Goal: Task Accomplishment & Management: Manage account settings

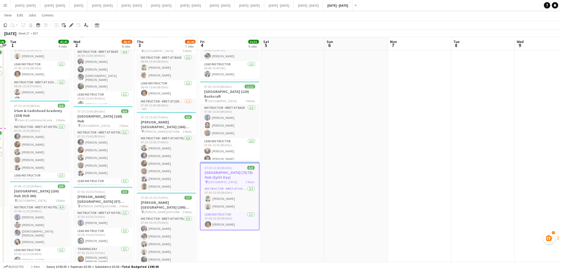
scroll to position [30, 0]
click at [235, 10] on button "[DATE] - [DATE] Close" at bounding box center [219, 5] width 29 height 10
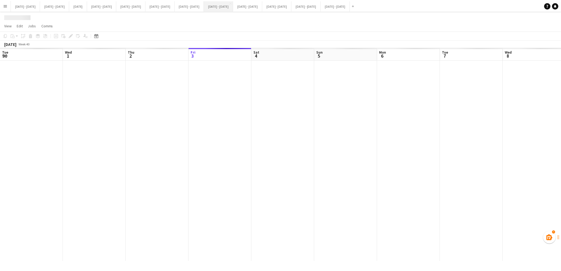
scroll to position [0, 126]
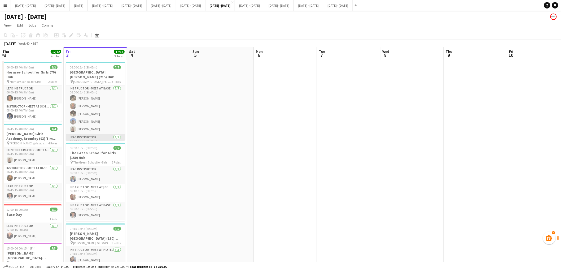
click at [91, 137] on app-card-role "Lead Instructor [DATE] 06:00-15:45 (9h45m) [PERSON_NAME]" at bounding box center [95, 143] width 59 height 18
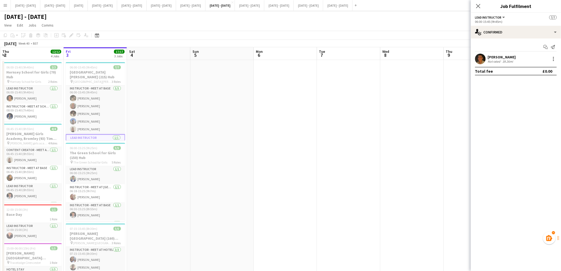
click at [397, 51] on app-board-header-date "Wed 8" at bounding box center [411, 53] width 63 height 13
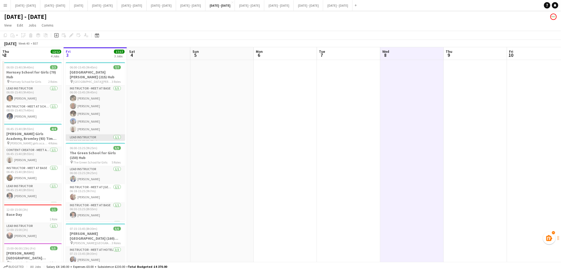
click at [89, 137] on app-card-role "Lead Instructor [DATE] 06:00-15:45 (9h45m) [PERSON_NAME]" at bounding box center [95, 143] width 59 height 18
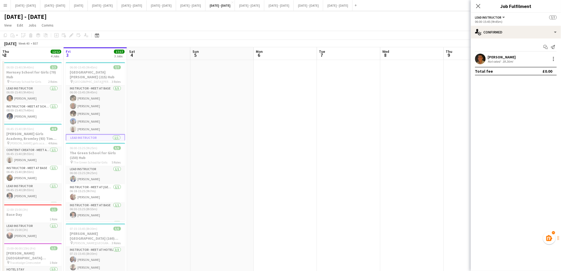
click at [500, 58] on div "[PERSON_NAME]" at bounding box center [502, 57] width 28 height 5
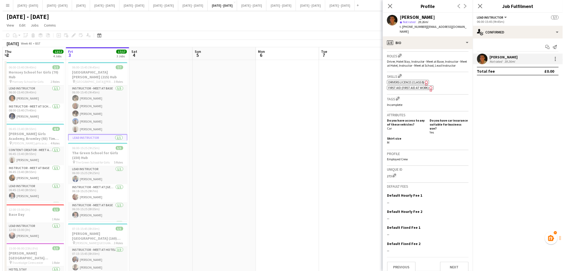
scroll to position [0, 0]
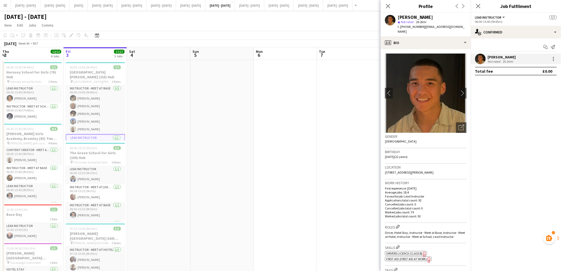
click at [463, 143] on app-crew-profile-bio "chevron-left chevron-right Open photos pop-in Gender [DEMOGRAPHIC_DATA] Birthda…" at bounding box center [426, 160] width 90 height 222
click at [5, 6] on app-icon "Menu" at bounding box center [5, 5] width 4 height 4
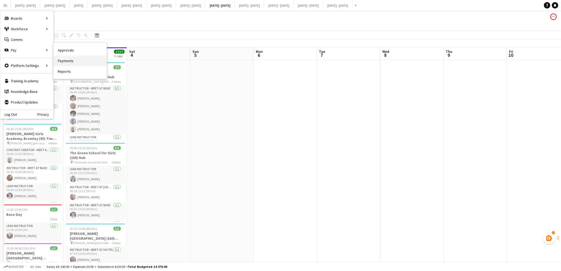
click at [65, 61] on link "Payments" at bounding box center [80, 60] width 53 height 11
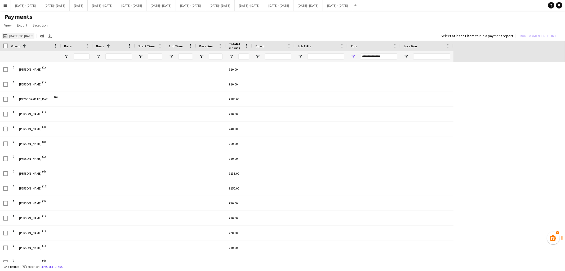
click at [34, 37] on button "[DATE] to [DATE] [DATE] to [DATE]" at bounding box center [18, 36] width 32 height 6
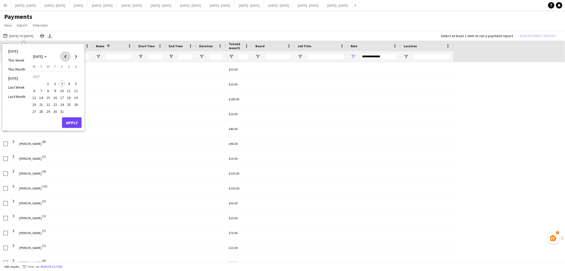
click at [64, 56] on span "Previous month" at bounding box center [65, 56] width 11 height 11
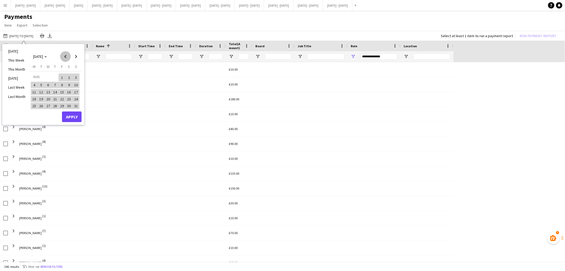
click at [64, 56] on span "Previous month" at bounding box center [65, 56] width 11 height 11
click at [49, 89] on span "14" at bounding box center [48, 92] width 6 height 6
click at [76, 56] on span "Next month" at bounding box center [76, 56] width 11 height 11
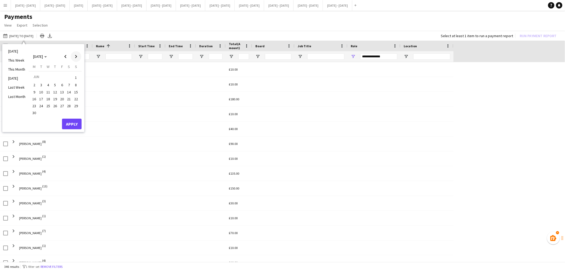
click at [76, 56] on span "Next month" at bounding box center [76, 56] width 11 height 11
click at [63, 83] on span "3" at bounding box center [62, 83] width 6 height 6
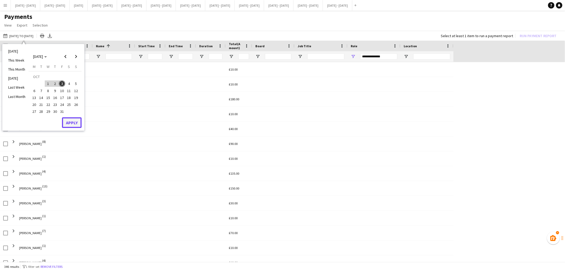
click at [71, 120] on button "Apply" at bounding box center [72, 122] width 20 height 11
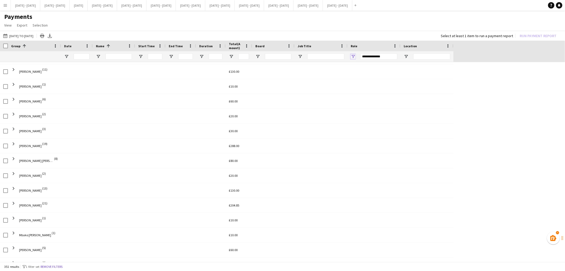
click at [351, 55] on span "Open Filter Menu" at bounding box center [353, 56] width 5 height 5
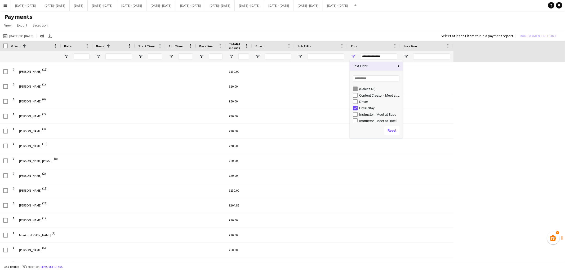
click at [354, 83] on div "Loading... No matches. (Select All) Content Creator - Meet at Base Driver Hotel…" at bounding box center [376, 97] width 53 height 51
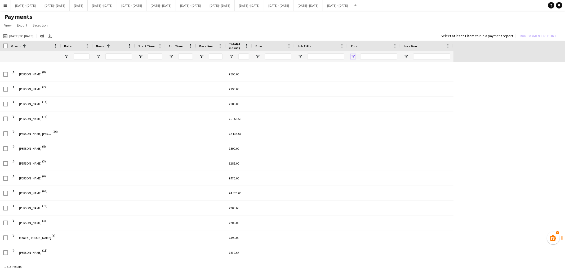
click at [355, 56] on span "Open Filter Menu" at bounding box center [353, 56] width 5 height 5
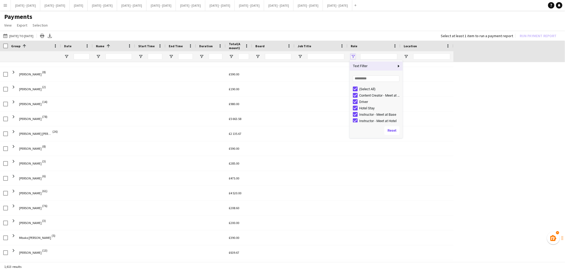
click at [354, 54] on span "Open Filter Menu" at bounding box center [353, 56] width 5 height 5
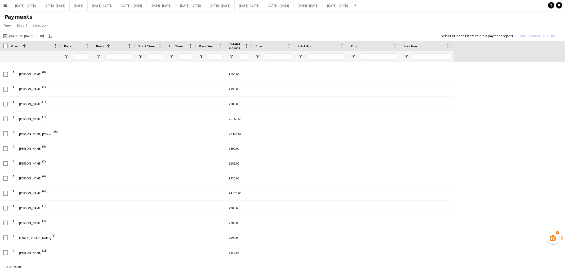
click at [382, 31] on div "[DATE] to [DATE] [DATE] to [DATE] [DATE] This Week This Month [DATE] Last Week …" at bounding box center [282, 36] width 565 height 10
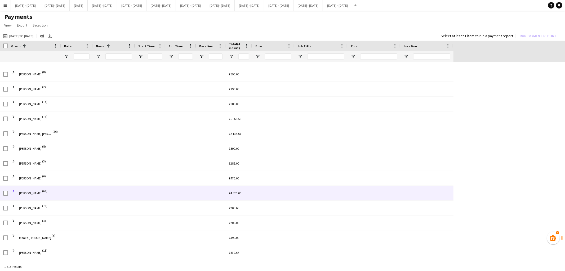
click at [14, 191] on span at bounding box center [13, 190] width 5 height 5
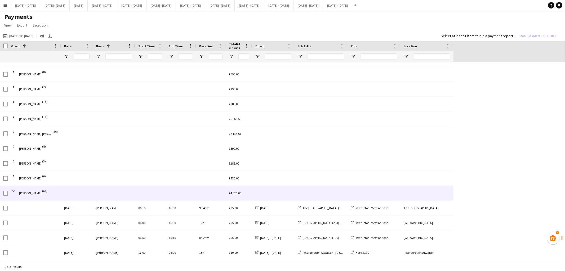
click at [12, 190] on span at bounding box center [13, 190] width 5 height 5
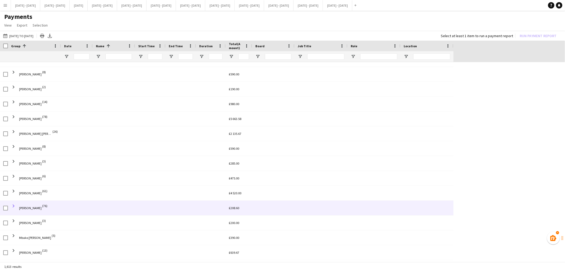
click at [13, 206] on span at bounding box center [13, 205] width 5 height 5
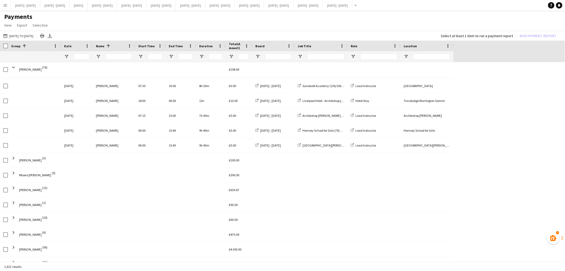
drag, startPoint x: 559, startPoint y: 225, endPoint x: 558, endPoint y: 223, distance: 2.9
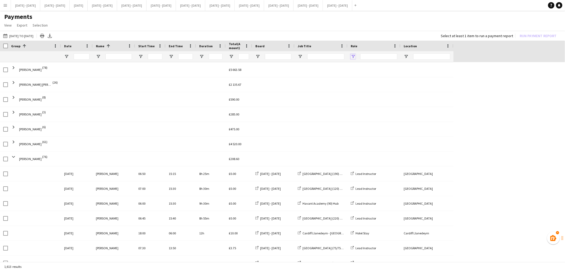
click at [353, 56] on span "Open Filter Menu" at bounding box center [353, 56] width 5 height 5
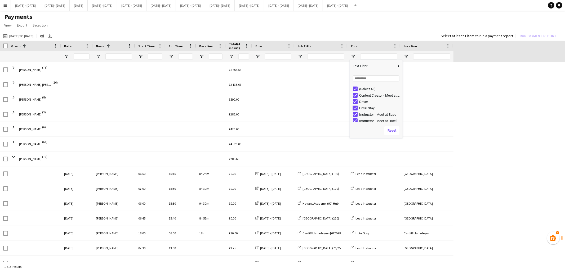
type input "**********"
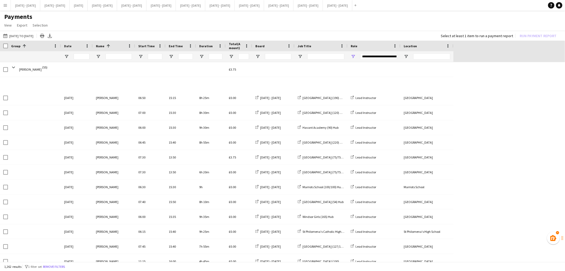
scroll to position [973, 0]
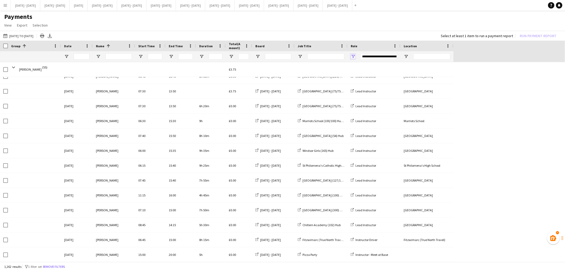
click at [352, 56] on span "Open Filter Menu" at bounding box center [353, 56] width 5 height 5
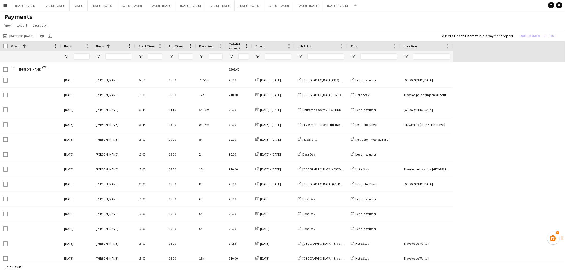
scroll to position [1184, 0]
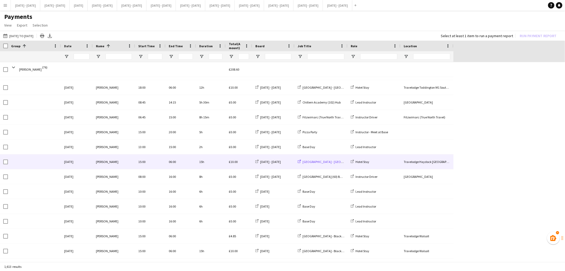
click at [310, 161] on span "[GEOGRAPHIC_DATA] - [GEOGRAPHIC_DATA]" at bounding box center [333, 162] width 60 height 4
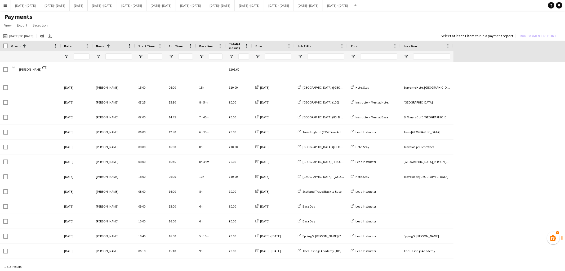
scroll to position [1438, 0]
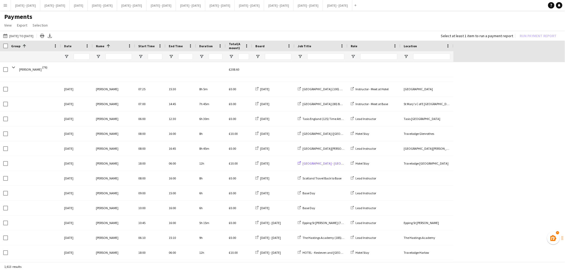
click at [326, 163] on span "[GEOGRAPHIC_DATA] - [GEOGRAPHIC_DATA] Return" at bounding box center [338, 163] width 70 height 4
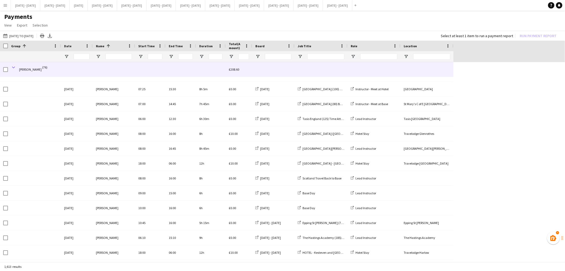
click at [14, 66] on span at bounding box center [13, 67] width 5 height 5
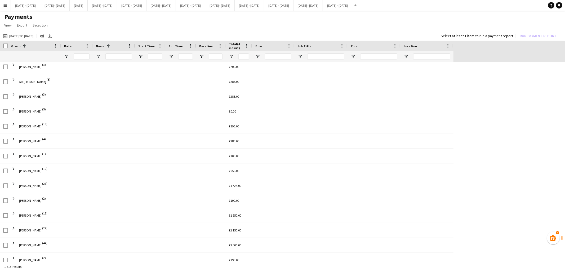
scroll to position [0, 0]
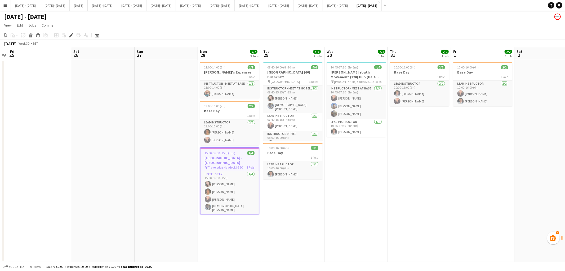
click at [232, 157] on h3 "[GEOGRAPHIC_DATA] - [GEOGRAPHIC_DATA]" at bounding box center [230, 160] width 58 height 10
click at [232, 157] on h3 "[GEOGRAPHIC_DATA] - [GEOGRAPHIC_DATA]" at bounding box center [229, 160] width 59 height 10
click at [289, 79] on span "[GEOGRAPHIC_DATA]" at bounding box center [285, 81] width 29 height 4
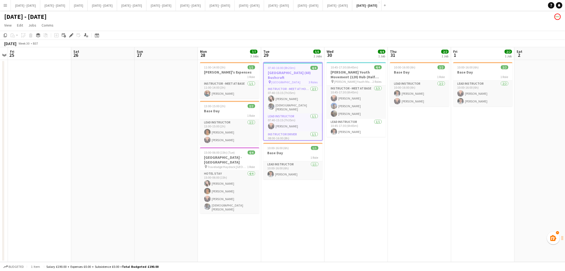
click at [289, 80] on div "pin Byrchall High School 3 Roles" at bounding box center [293, 82] width 58 height 4
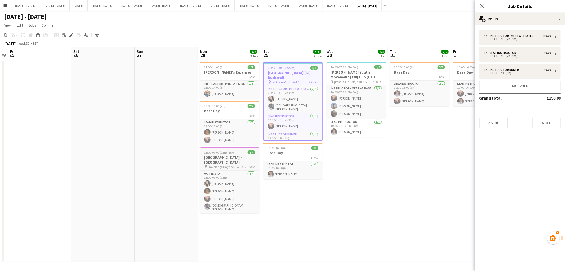
click at [227, 157] on h3 "[GEOGRAPHIC_DATA] - [GEOGRAPHIC_DATA]" at bounding box center [229, 160] width 59 height 10
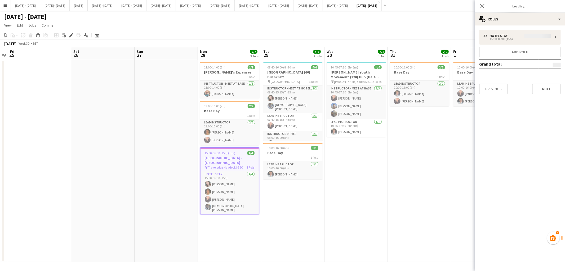
click at [227, 157] on h3 "[GEOGRAPHIC_DATA] - [GEOGRAPHIC_DATA]" at bounding box center [230, 160] width 58 height 10
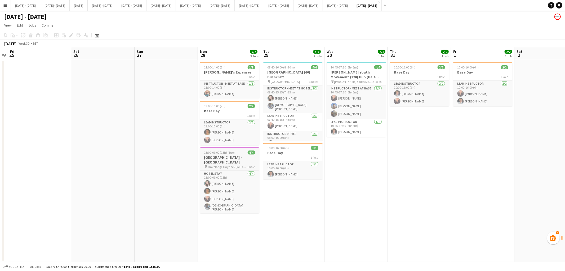
click at [230, 155] on h3 "[GEOGRAPHIC_DATA] - [GEOGRAPHIC_DATA]" at bounding box center [229, 160] width 59 height 10
click at [230, 155] on h3 "[GEOGRAPHIC_DATA] - [GEOGRAPHIC_DATA]" at bounding box center [230, 160] width 58 height 10
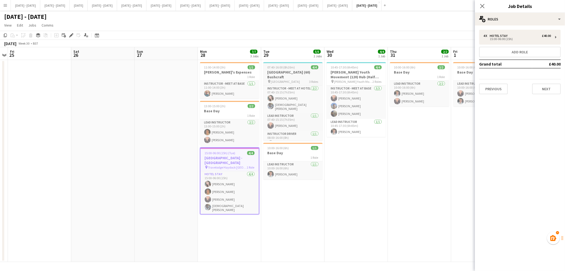
click at [285, 72] on h3 "[GEOGRAPHIC_DATA] (60) Bushcraft" at bounding box center [292, 75] width 59 height 10
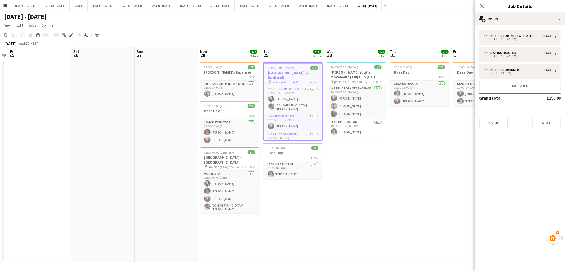
click at [285, 72] on h3 "[GEOGRAPHIC_DATA] (60) Bushcraft" at bounding box center [293, 75] width 58 height 10
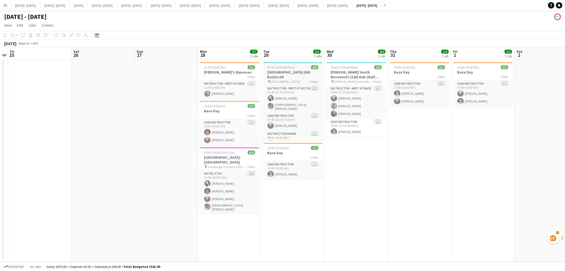
click at [284, 67] on span "07:40-16:00 (8h20m)" at bounding box center [282, 67] width 28 height 4
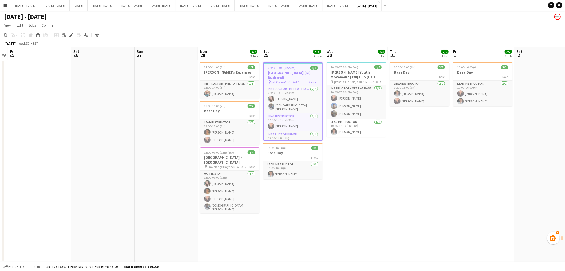
click at [284, 67] on span "07:40-16:00 (8h20m)" at bounding box center [282, 68] width 28 height 4
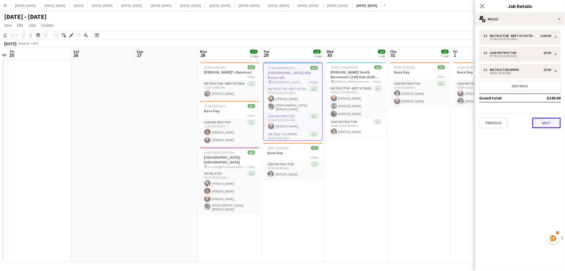
click at [546, 121] on button "Next" at bounding box center [546, 122] width 29 height 11
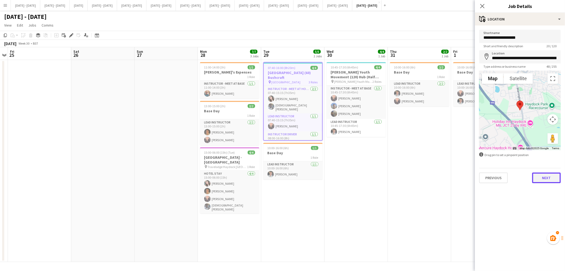
click at [550, 175] on button "Next" at bounding box center [546, 177] width 29 height 11
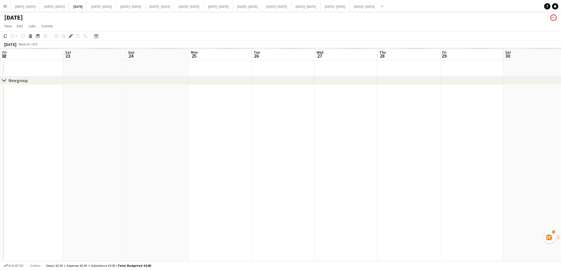
scroll to position [0, 182]
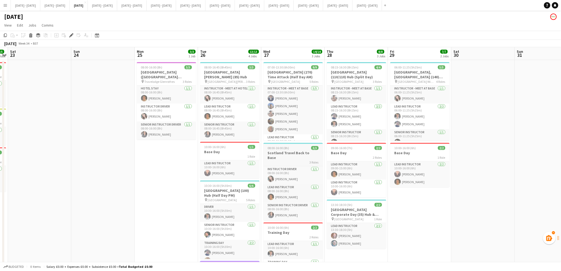
click at [293, 160] on div "3 Roles" at bounding box center [292, 162] width 59 height 4
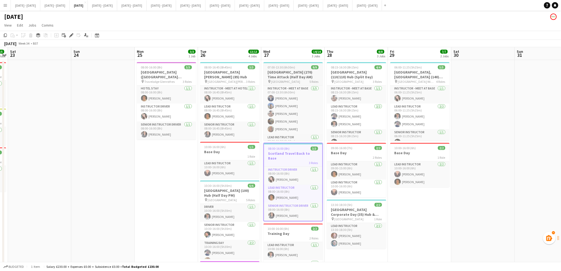
click at [286, 76] on h3 "Brighton College (270) Time Attack (Half Day AM)" at bounding box center [292, 75] width 59 height 10
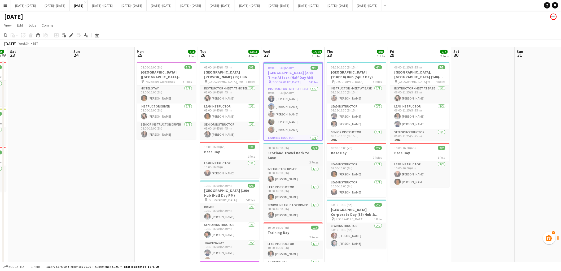
click at [288, 151] on h3 "Scotland Travel Back to Base" at bounding box center [292, 155] width 59 height 10
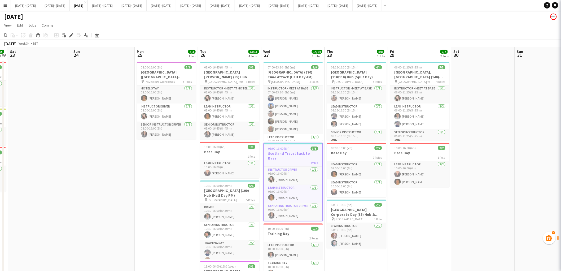
type input "**********"
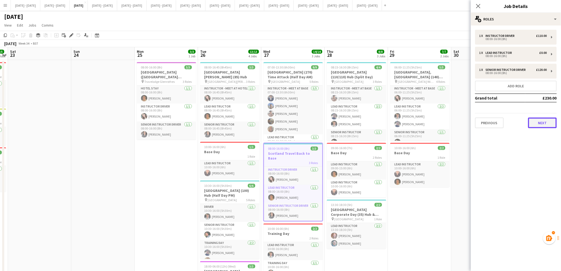
click at [544, 123] on button "Next" at bounding box center [542, 122] width 29 height 11
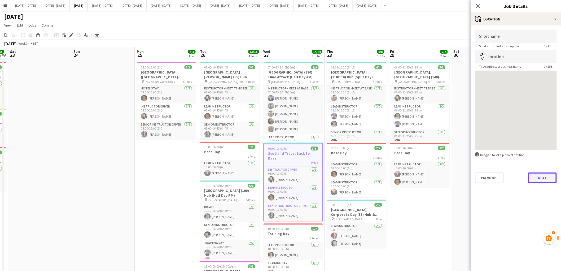
click at [545, 180] on button "Next" at bounding box center [542, 177] width 29 height 11
